Goal: Task Accomplishment & Management: Manage account settings

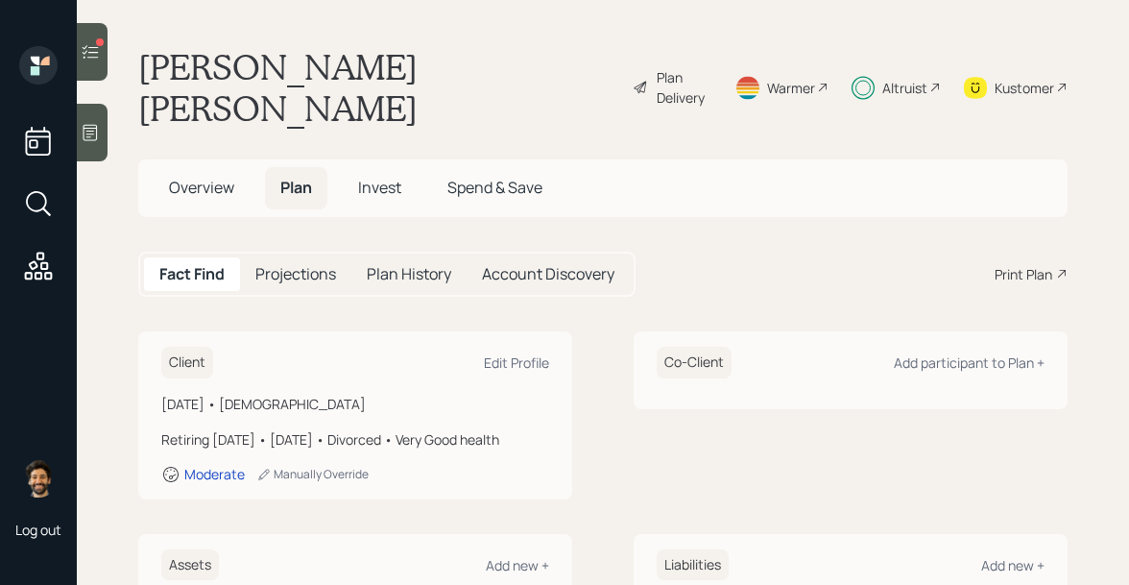
click at [367, 177] on span "Invest" at bounding box center [379, 187] width 43 height 21
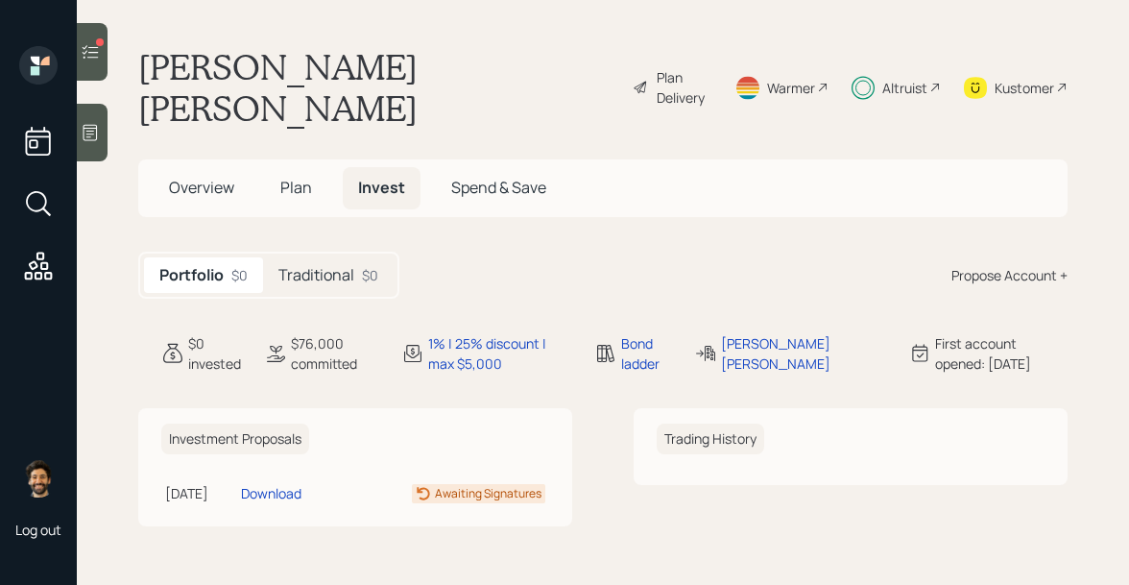
click at [347, 266] on h5 "Traditional" at bounding box center [316, 275] width 76 height 18
